Goal: Transaction & Acquisition: Purchase product/service

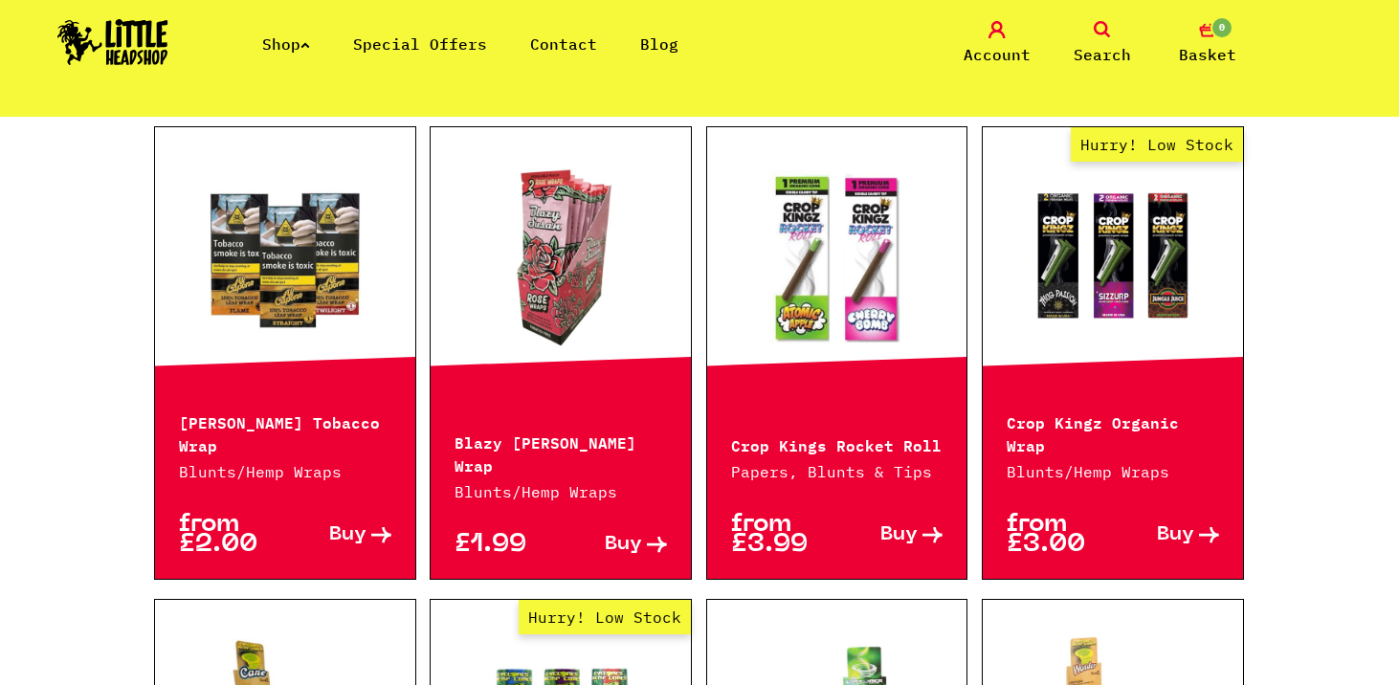
scroll to position [619, 0]
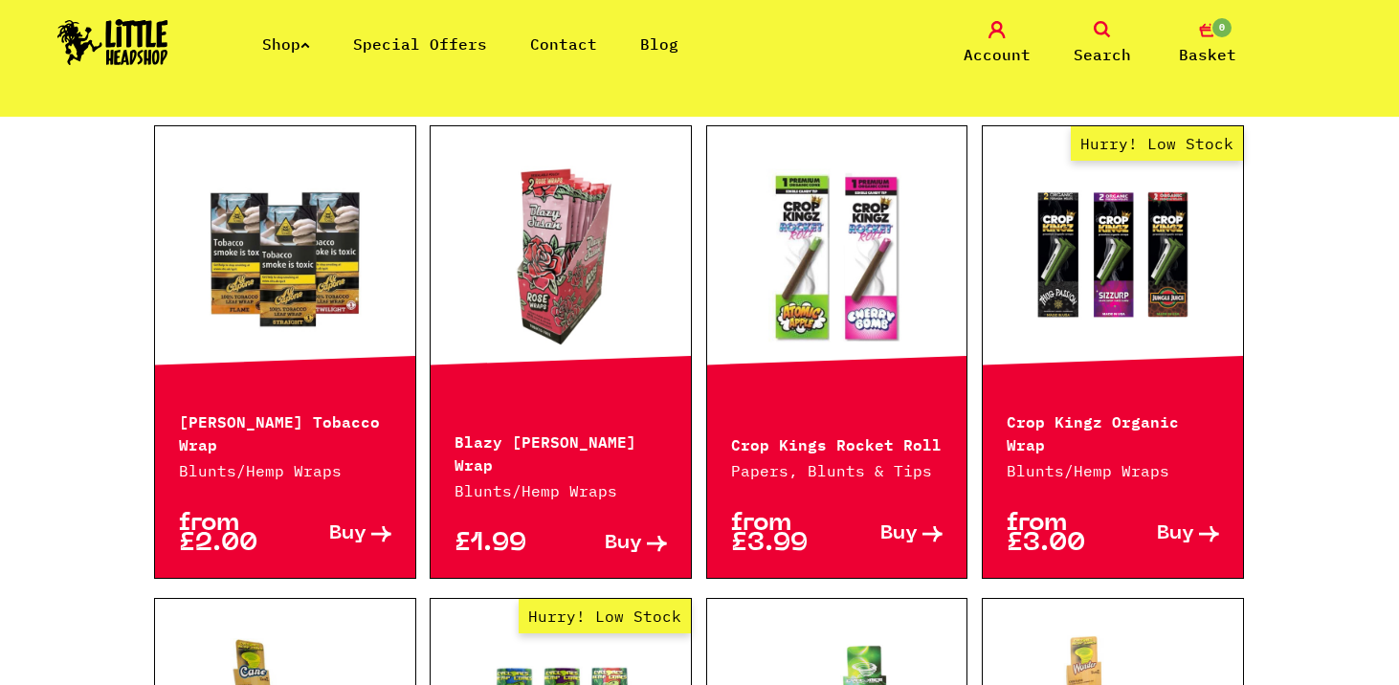
click at [536, 261] on link at bounding box center [561, 255] width 260 height 191
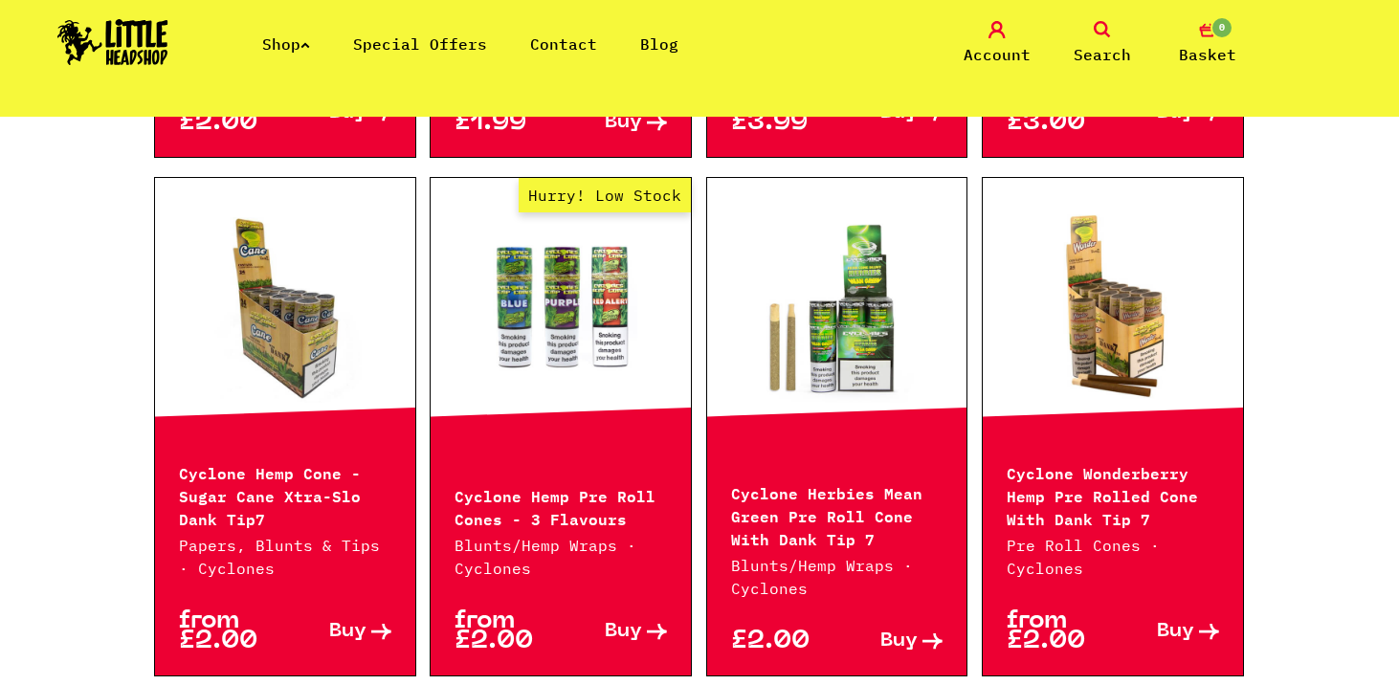
scroll to position [1044, 0]
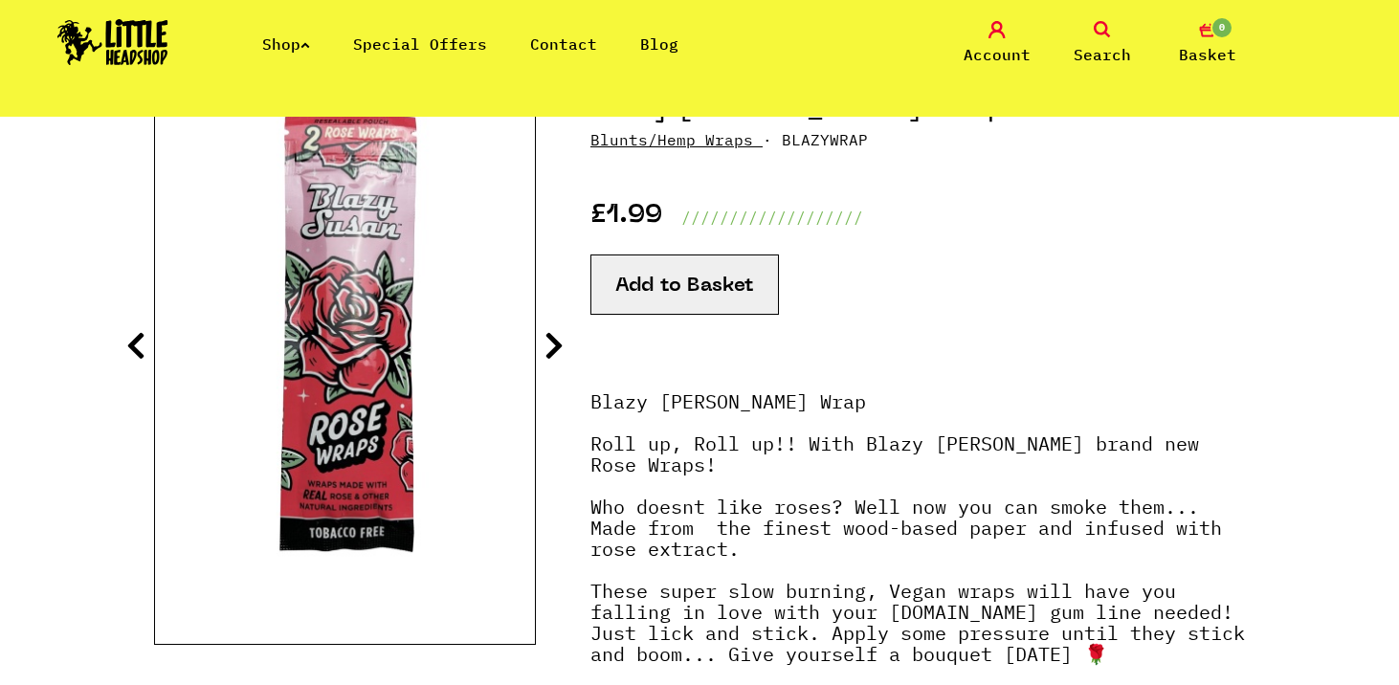
scroll to position [335, 0]
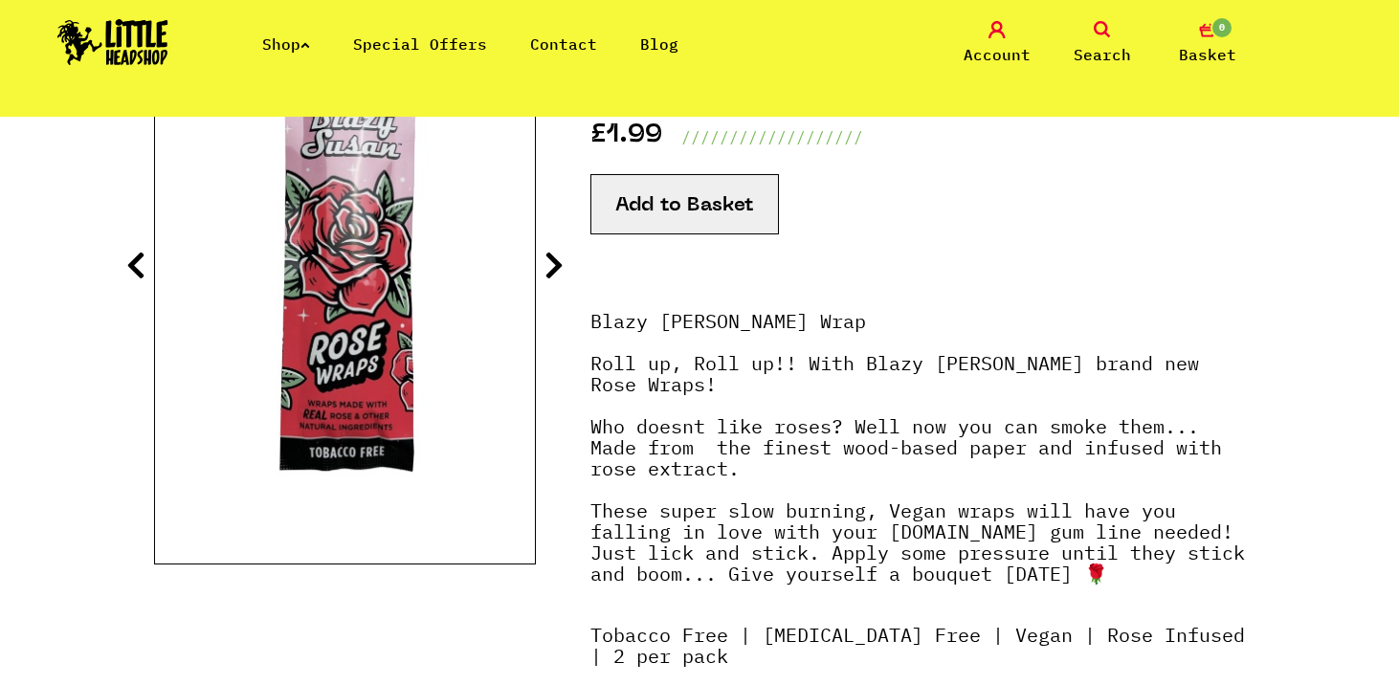
click at [547, 259] on icon at bounding box center [554, 265] width 19 height 31
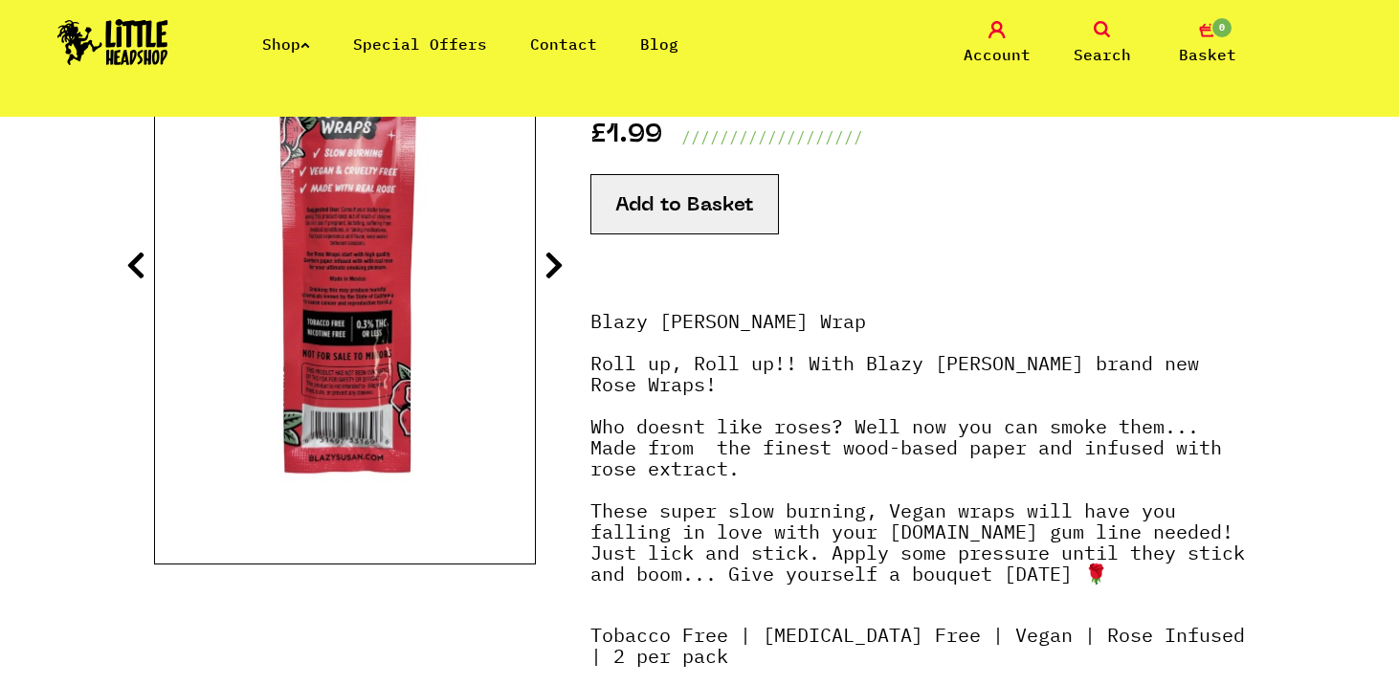
click at [547, 259] on icon at bounding box center [554, 265] width 19 height 31
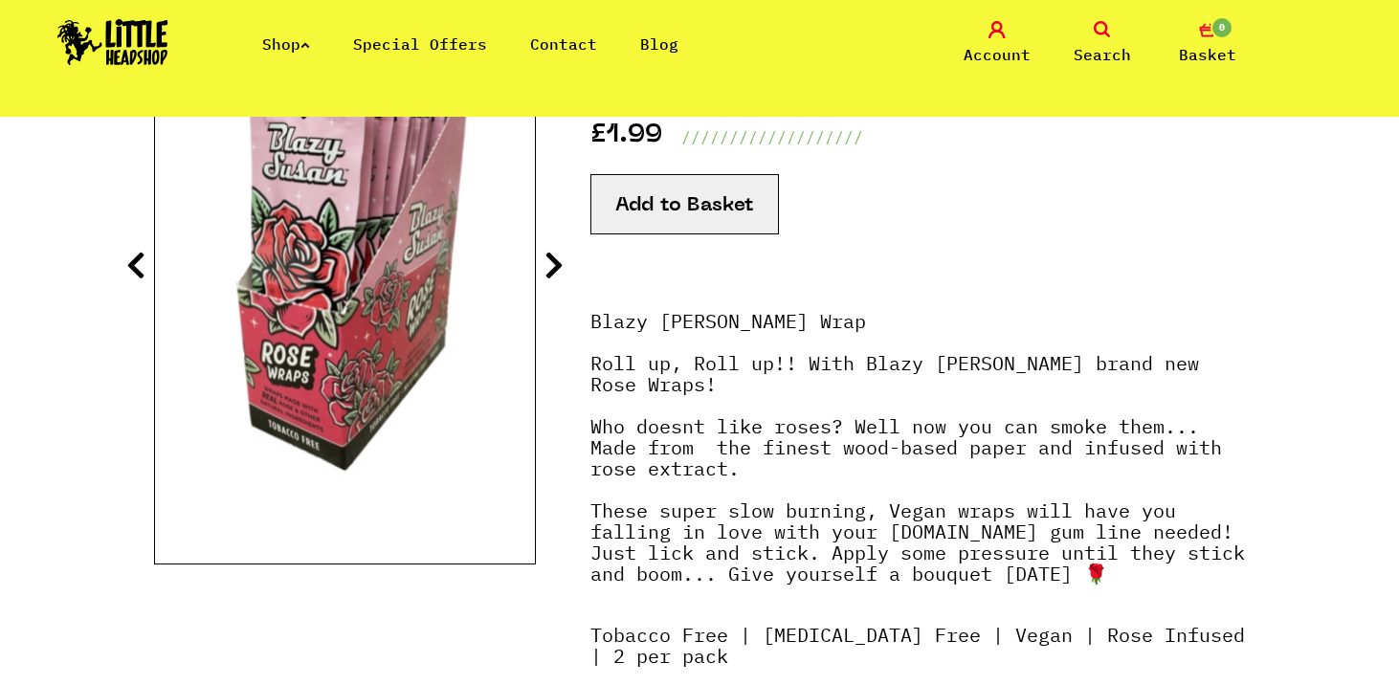
click at [547, 259] on icon at bounding box center [554, 265] width 19 height 31
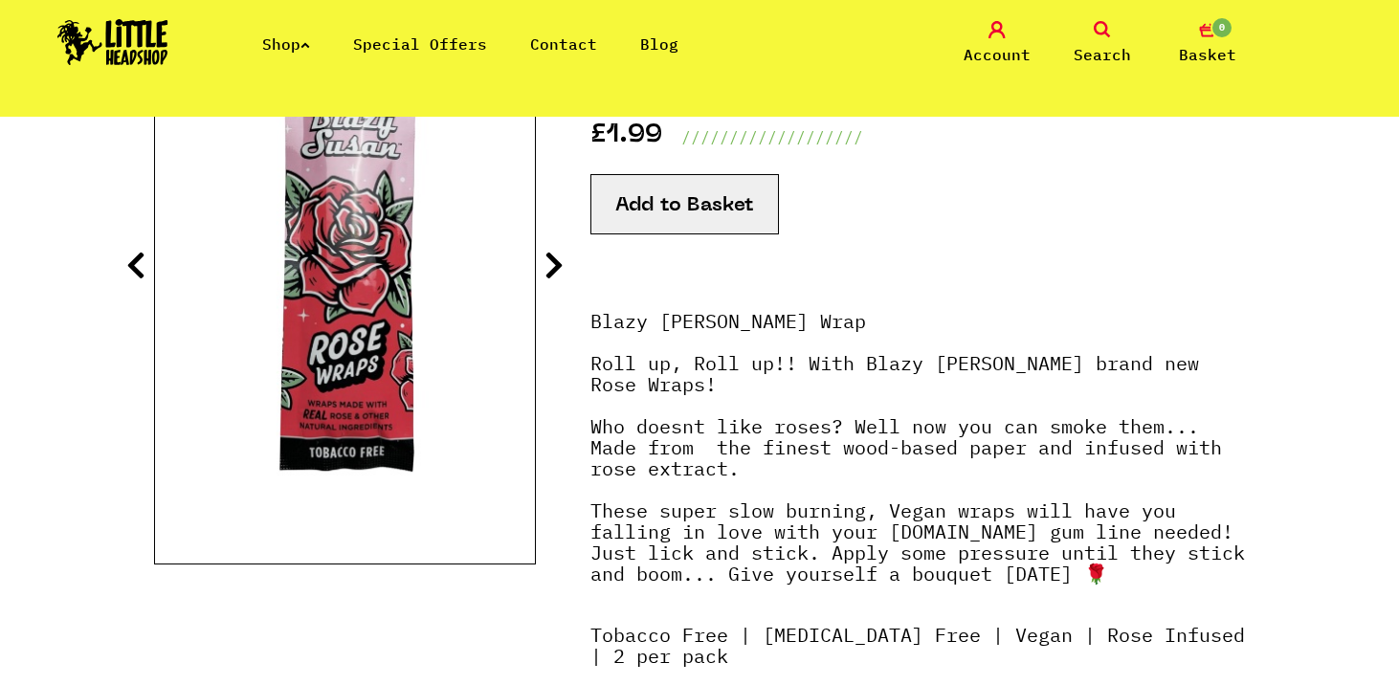
click at [547, 259] on icon at bounding box center [554, 265] width 19 height 31
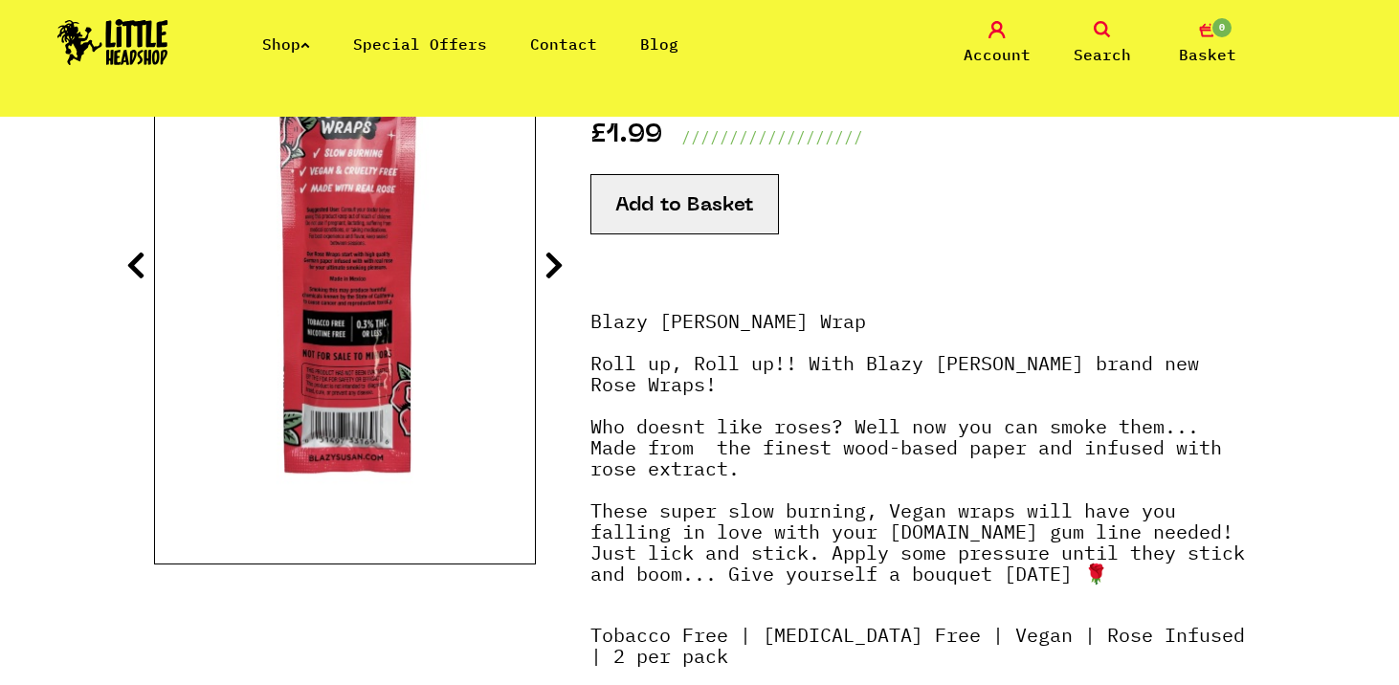
click at [547, 259] on icon at bounding box center [554, 265] width 19 height 31
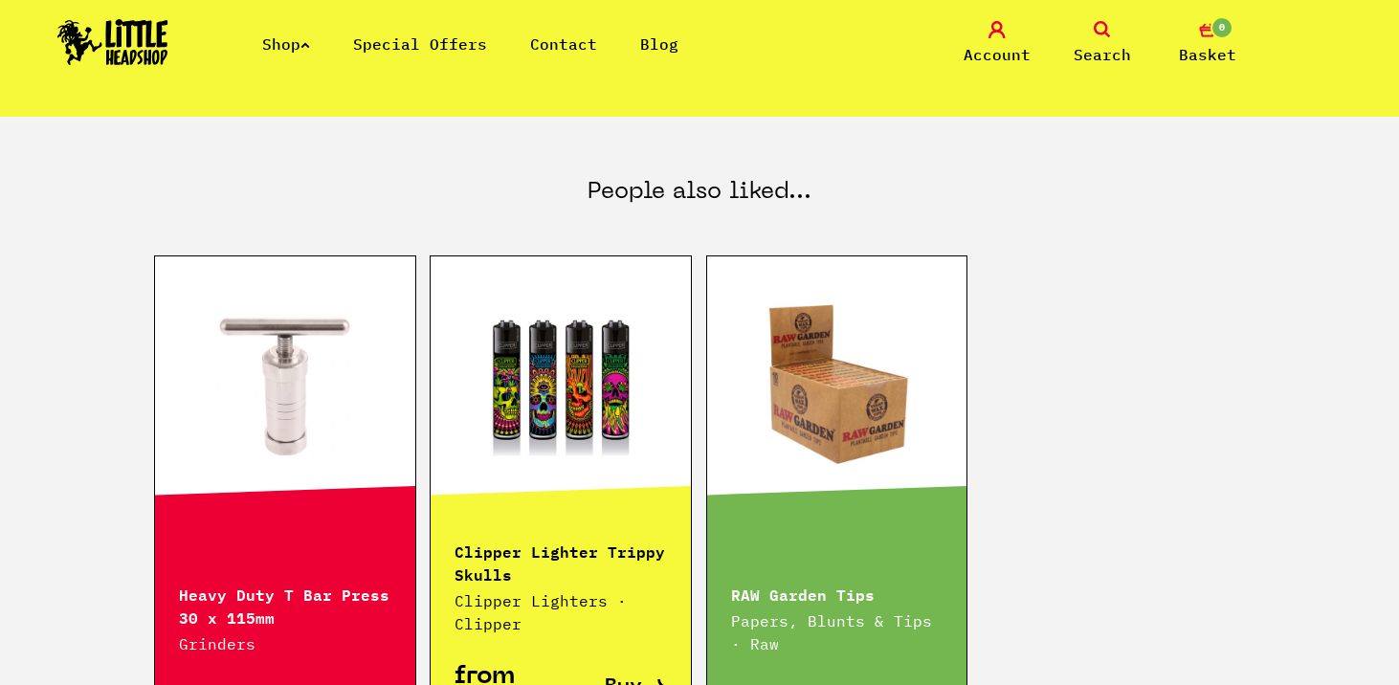
scroll to position [1133, 0]
